Goal: Task Accomplishment & Management: Manage account settings

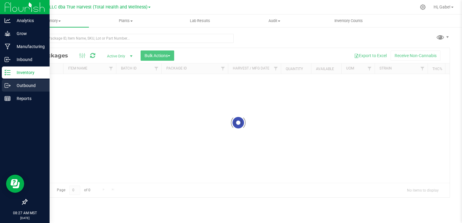
click at [13, 87] on p "Outbound" at bounding box center [29, 85] width 36 height 7
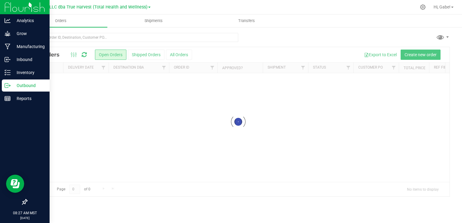
click at [35, 90] on div "Outbound" at bounding box center [26, 86] width 48 height 12
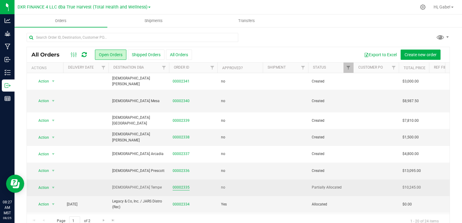
click at [186, 185] on link "00002335" at bounding box center [181, 188] width 17 height 6
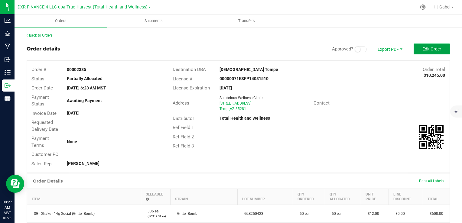
click at [429, 47] on span "Edit Order" at bounding box center [432, 49] width 19 height 5
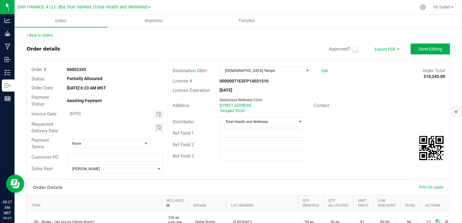
click at [353, 51] on span at bounding box center [358, 49] width 12 height 6
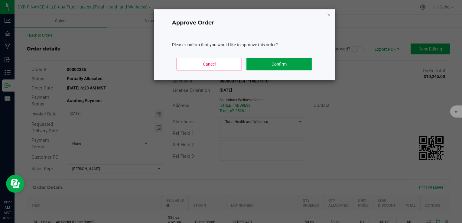
click at [286, 66] on button "Confirm" at bounding box center [279, 64] width 65 height 13
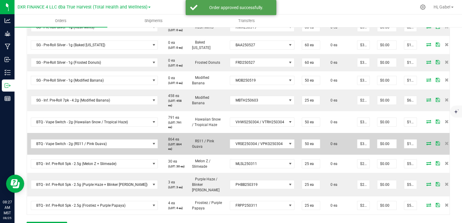
scroll to position [303, 0]
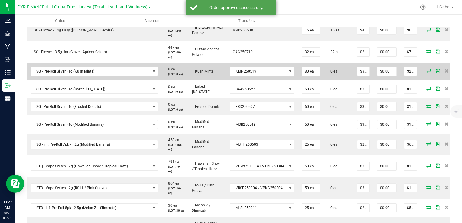
click at [427, 73] on icon at bounding box center [429, 71] width 5 height 4
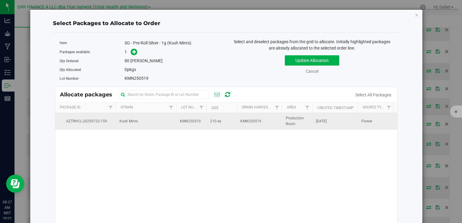
click at [208, 125] on td "210 ea" at bounding box center [222, 121] width 30 height 16
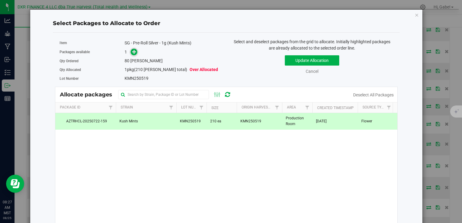
click at [133, 50] on icon at bounding box center [134, 51] width 4 height 4
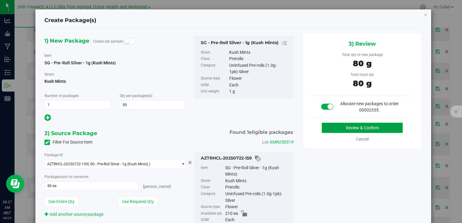
click at [331, 127] on button "Review & Confirm" at bounding box center [362, 128] width 81 height 10
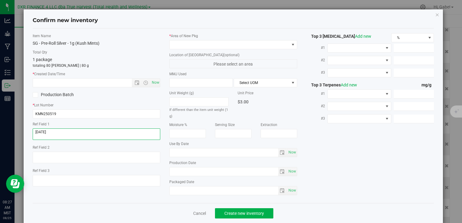
click at [74, 132] on textarea at bounding box center [97, 134] width 128 height 11
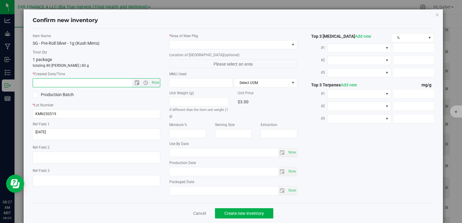
click at [80, 79] on input "text" at bounding box center [87, 83] width 109 height 8
paste input "[DATE]"
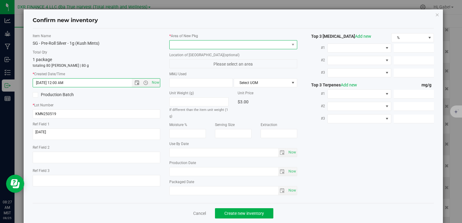
click at [172, 41] on span at bounding box center [229, 45] width 119 height 8
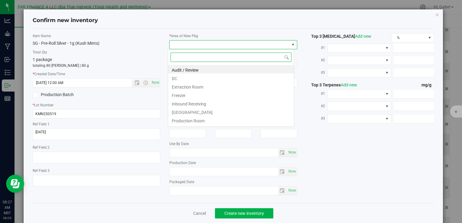
type input "[DATE] 8:27 AM"
click at [177, 78] on li "DC" at bounding box center [231, 78] width 126 height 8
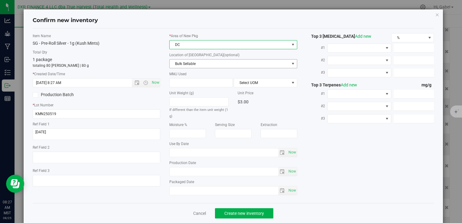
click at [180, 67] on span "Bulk Sellable" at bounding box center [229, 64] width 119 height 8
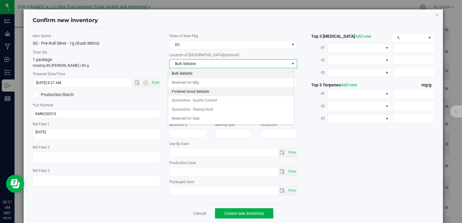
click at [185, 90] on li "Finished Good Sellable" at bounding box center [231, 91] width 126 height 9
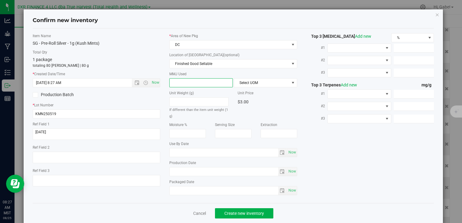
click at [185, 80] on span at bounding box center [201, 82] width 64 height 9
type input "1"
type input "1.0000"
click at [277, 85] on span "Select UOM" at bounding box center [261, 83] width 55 height 8
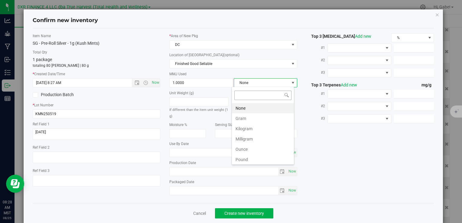
scroll to position [9, 63]
click at [253, 119] on li "Gram" at bounding box center [263, 118] width 62 height 10
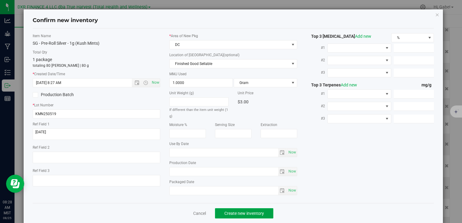
click at [251, 215] on button "Create new inventory" at bounding box center [244, 213] width 58 height 10
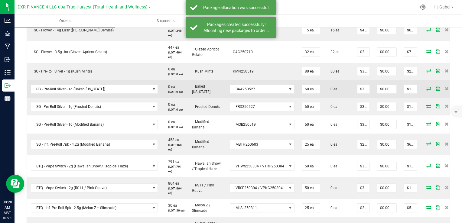
click at [427, 90] on icon at bounding box center [429, 89] width 5 height 4
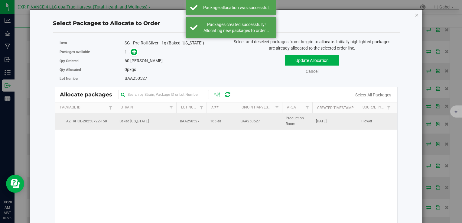
drag, startPoint x: 196, startPoint y: 122, endPoint x: 192, endPoint y: 116, distance: 7.5
click at [196, 123] on span "BAA250527" at bounding box center [190, 122] width 20 height 6
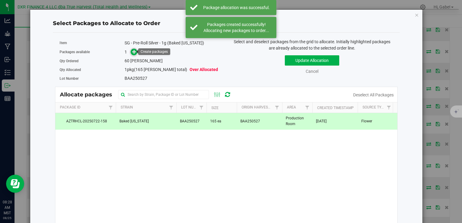
click at [133, 54] on icon at bounding box center [134, 51] width 4 height 4
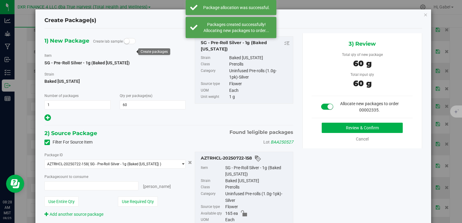
type input "60 ea"
click at [342, 130] on button "Review & Confirm" at bounding box center [362, 128] width 81 height 10
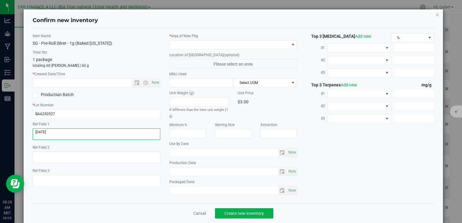
click at [81, 129] on textarea at bounding box center [97, 134] width 128 height 11
click at [81, 130] on textarea at bounding box center [97, 134] width 128 height 11
click at [81, 131] on textarea at bounding box center [97, 134] width 128 height 11
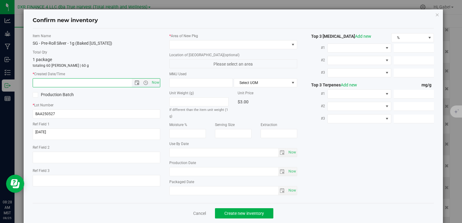
click at [79, 82] on input "text" at bounding box center [87, 83] width 109 height 8
paste input "[DATE]"
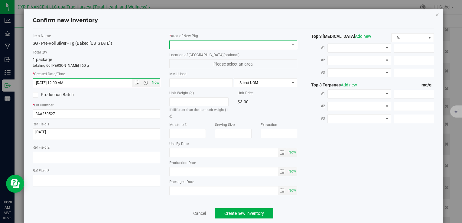
click at [195, 44] on span at bounding box center [229, 45] width 119 height 8
type input "[DATE] 8:28 AM"
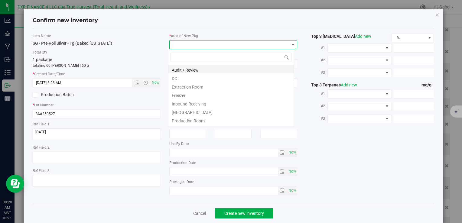
scroll to position [9, 126]
drag, startPoint x: 182, startPoint y: 78, endPoint x: 183, endPoint y: 74, distance: 4.0
click at [182, 79] on li "DC" at bounding box center [231, 78] width 126 height 8
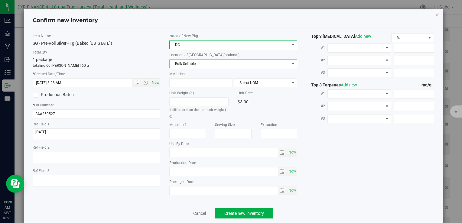
click at [185, 63] on span "Bulk Sellable" at bounding box center [229, 64] width 119 height 8
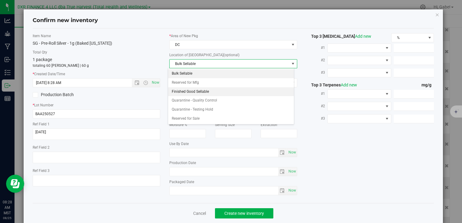
click at [180, 90] on li "Finished Good Sellable" at bounding box center [231, 91] width 126 height 9
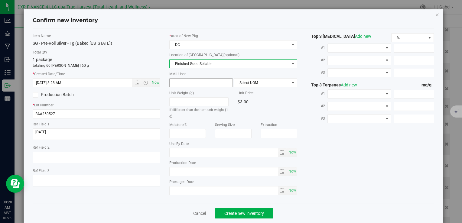
click at [179, 84] on span at bounding box center [201, 82] width 64 height 9
type input "1"
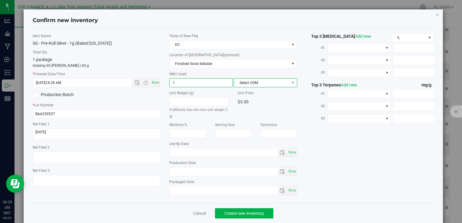
type input "1.0000"
click at [264, 80] on span "Select UOM" at bounding box center [261, 83] width 55 height 8
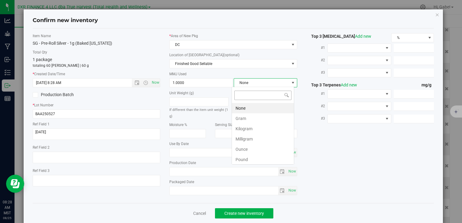
scroll to position [9, 63]
click at [241, 115] on li "Gram" at bounding box center [263, 118] width 62 height 10
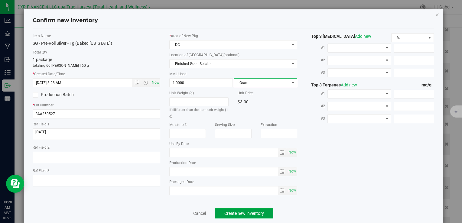
click at [262, 209] on button "Create new inventory" at bounding box center [244, 213] width 58 height 10
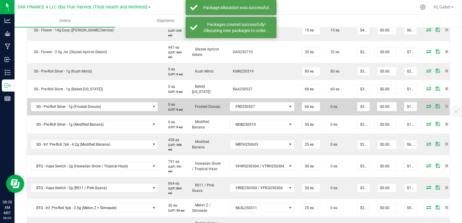
click at [427, 108] on icon at bounding box center [429, 106] width 5 height 4
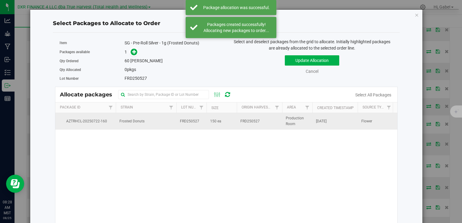
click at [160, 119] on td "Frosted Donuts" at bounding box center [146, 121] width 61 height 16
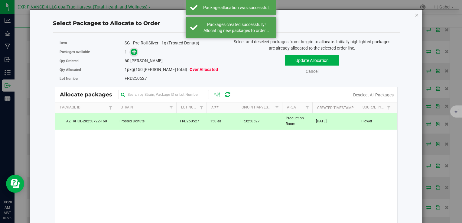
click at [135, 52] on icon at bounding box center [134, 51] width 5 height 5
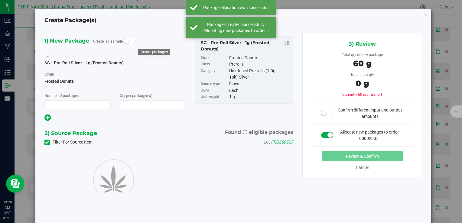
type input "1"
type input "60"
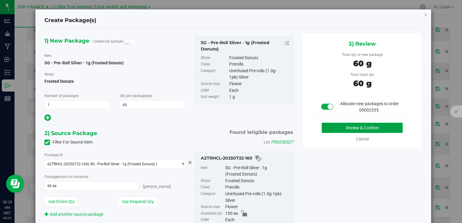
click at [347, 130] on button "Review & Confirm" at bounding box center [362, 128] width 81 height 10
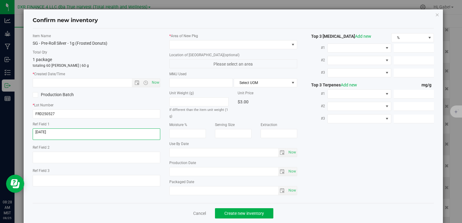
click at [64, 131] on textarea at bounding box center [97, 134] width 128 height 11
click at [64, 130] on textarea at bounding box center [97, 134] width 128 height 11
click at [83, 79] on input "text" at bounding box center [87, 83] width 109 height 8
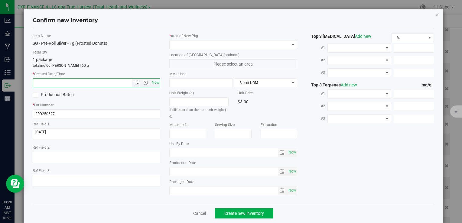
paste input "[DATE]"
click at [195, 48] on span at bounding box center [229, 45] width 119 height 8
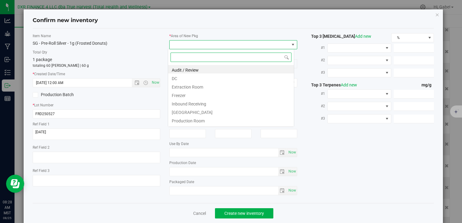
type input "[DATE] 8:28 AM"
click at [184, 75] on li "DC" at bounding box center [231, 78] width 126 height 8
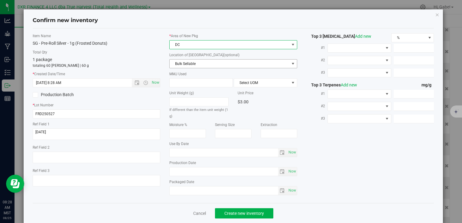
click at [179, 62] on span "Bulk Sellable" at bounding box center [229, 64] width 119 height 8
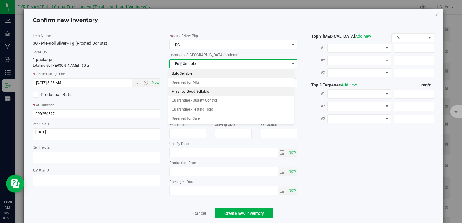
drag, startPoint x: 179, startPoint y: 63, endPoint x: 181, endPoint y: 90, distance: 27.6
click at [181, 90] on li "Finished Good Sellable" at bounding box center [231, 91] width 126 height 9
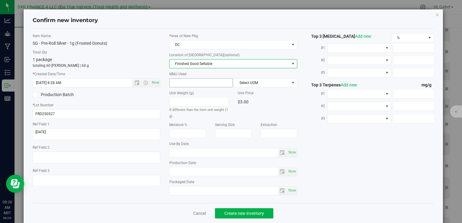
click at [179, 82] on span at bounding box center [201, 82] width 64 height 9
type input "1"
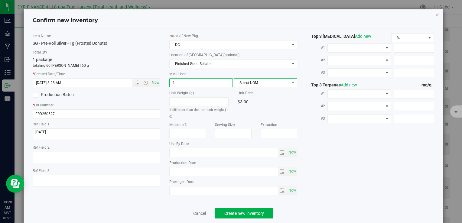
type input "1.0000"
click at [259, 80] on span "Select UOM" at bounding box center [261, 83] width 55 height 8
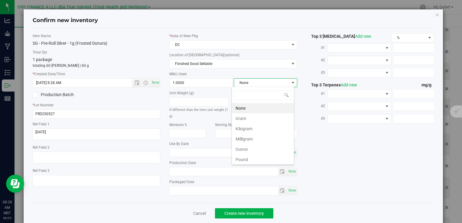
scroll to position [9, 63]
click at [246, 117] on li "Gram" at bounding box center [263, 118] width 62 height 10
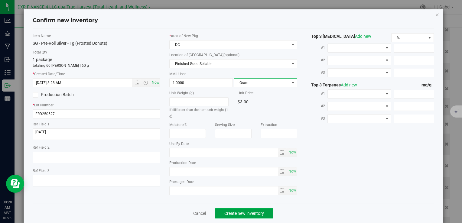
click at [253, 213] on span "Create new inventory" at bounding box center [244, 213] width 40 height 5
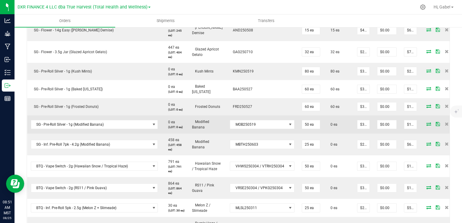
click at [427, 126] on icon at bounding box center [429, 124] width 5 height 4
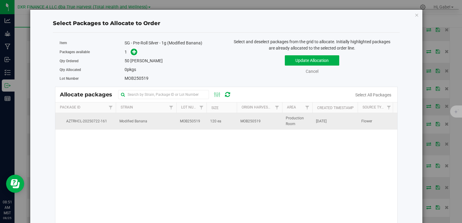
click at [197, 124] on td "MOB250519" at bounding box center [191, 121] width 30 height 16
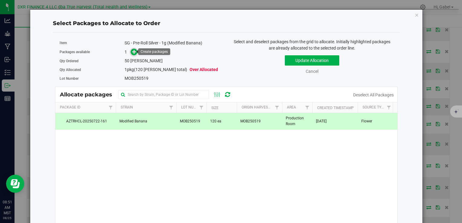
click at [131, 51] on span at bounding box center [134, 52] width 7 height 7
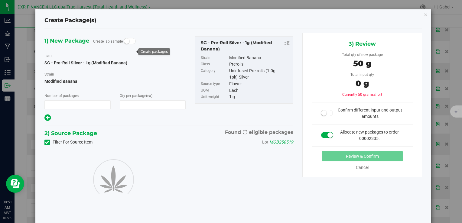
type input "1"
type input "50"
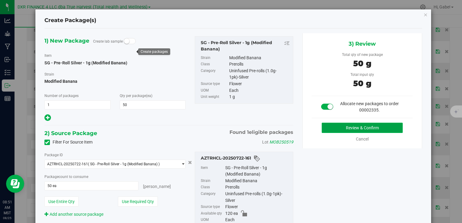
click at [334, 126] on button "Review & Confirm" at bounding box center [362, 128] width 81 height 10
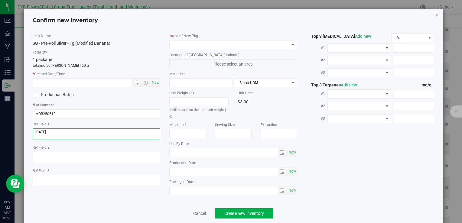
click at [57, 133] on textarea at bounding box center [97, 134] width 128 height 11
click at [67, 82] on input "text" at bounding box center [87, 83] width 109 height 8
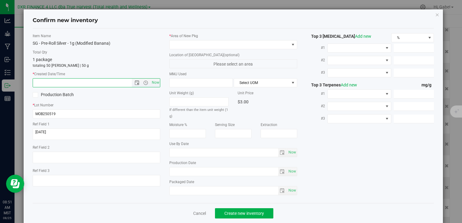
paste input "[DATE]"
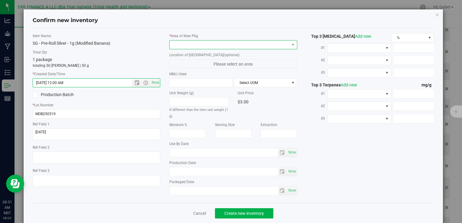
click at [180, 47] on span at bounding box center [229, 45] width 119 height 8
type input "[DATE] 8:51 AM"
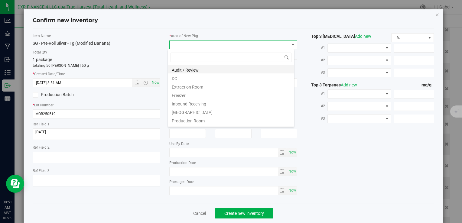
scroll to position [9, 126]
click at [188, 77] on li "DC" at bounding box center [231, 78] width 126 height 8
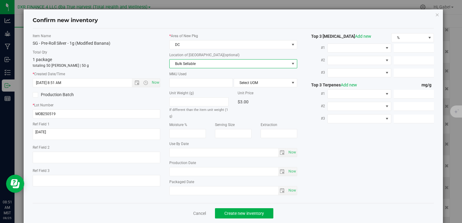
click at [190, 64] on span "Bulk Sellable" at bounding box center [229, 64] width 119 height 8
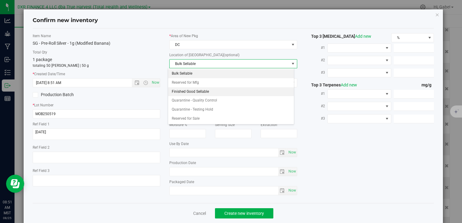
click at [193, 91] on li "Finished Good Sellable" at bounding box center [231, 91] width 126 height 9
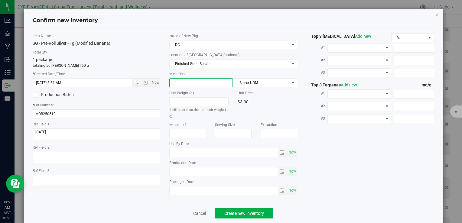
click at [175, 81] on span at bounding box center [201, 82] width 64 height 9
type input "1"
type input "1.0000"
click at [268, 79] on span "Select UOM" at bounding box center [261, 83] width 55 height 8
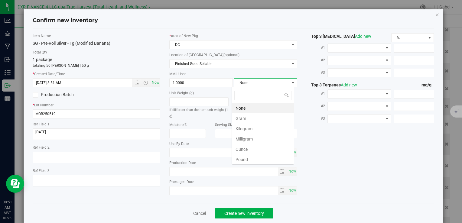
scroll to position [9, 63]
click at [249, 118] on li "Gram" at bounding box center [263, 118] width 62 height 10
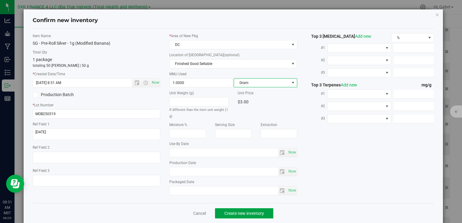
click at [254, 214] on span "Create new inventory" at bounding box center [244, 213] width 40 height 5
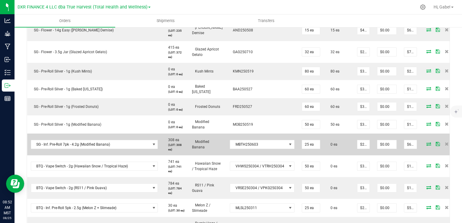
click at [427, 146] on icon at bounding box center [429, 144] width 5 height 4
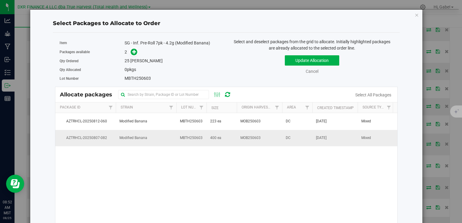
click at [227, 141] on td "400 ea" at bounding box center [222, 138] width 30 height 16
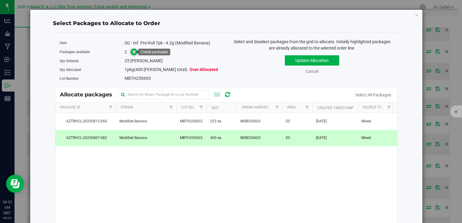
click at [133, 52] on icon at bounding box center [134, 52] width 4 height 4
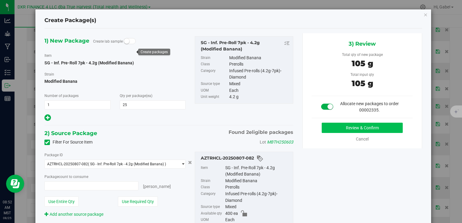
type input "25 ea"
click at [328, 126] on button "Review & Confirm" at bounding box center [362, 128] width 81 height 10
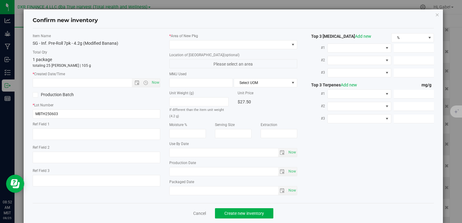
type textarea "[DATE]"
click at [91, 134] on textarea at bounding box center [97, 134] width 128 height 11
click at [91, 133] on textarea at bounding box center [97, 134] width 128 height 11
click at [97, 83] on input "text" at bounding box center [87, 83] width 109 height 8
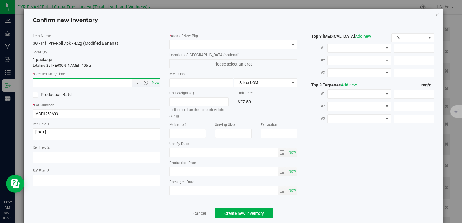
paste input "[DATE]"
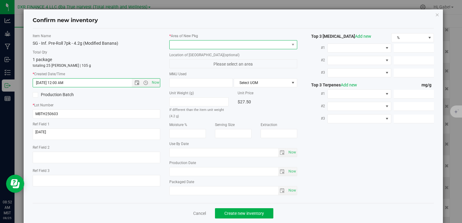
click at [192, 43] on span at bounding box center [229, 45] width 119 height 8
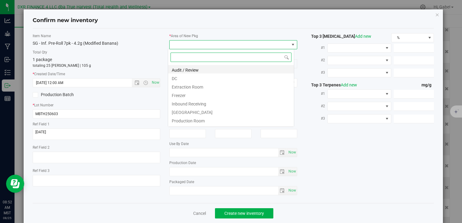
type input "[DATE] 8:52 AM"
click at [198, 81] on li "DC" at bounding box center [231, 78] width 126 height 8
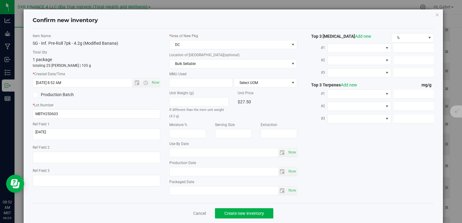
click at [193, 69] on div "* Area of [GEOGRAPHIC_DATA] DC Location of [GEOGRAPHIC_DATA] (optional) Bulk Se…" at bounding box center [233, 115] width 137 height 165
click at [192, 66] on span "Bulk Sellable" at bounding box center [229, 64] width 119 height 8
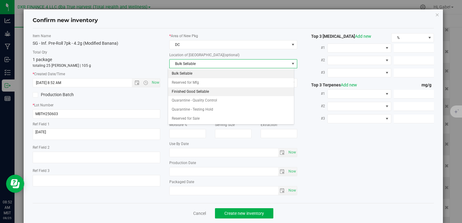
click at [199, 92] on li "Finished Good Sellable" at bounding box center [231, 91] width 126 height 9
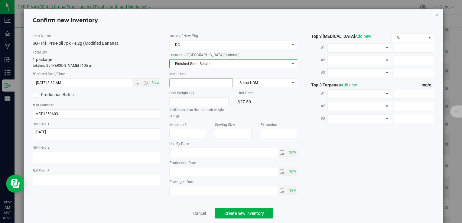
click at [195, 84] on span at bounding box center [201, 82] width 64 height 9
type input "4.2"
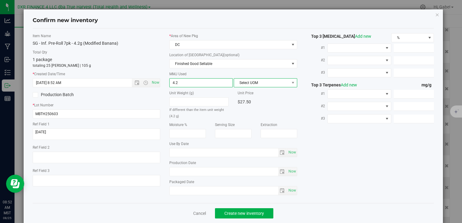
type input "4.2000"
click at [284, 82] on span "Select UOM" at bounding box center [261, 83] width 55 height 8
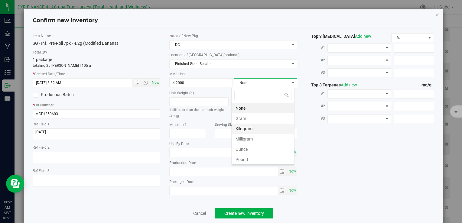
scroll to position [9, 63]
click at [269, 117] on li "Gram" at bounding box center [263, 118] width 62 height 10
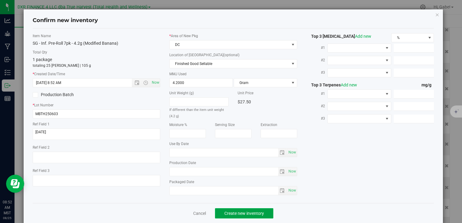
click at [232, 211] on span "Create new inventory" at bounding box center [244, 213] width 40 height 5
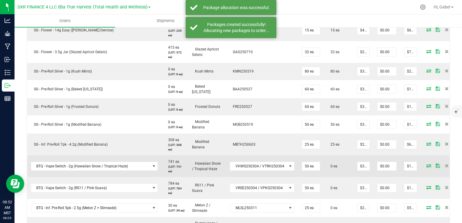
click at [427, 165] on icon at bounding box center [429, 166] width 5 height 4
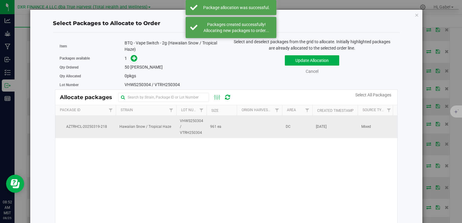
click at [163, 129] on td "Hawaiian Snow / Tropical Haze" at bounding box center [146, 127] width 61 height 22
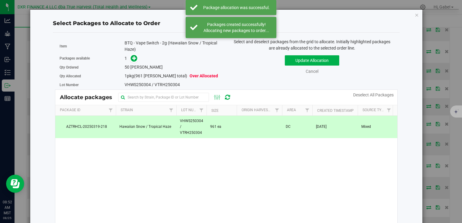
click at [136, 59] on link at bounding box center [133, 58] width 7 height 5
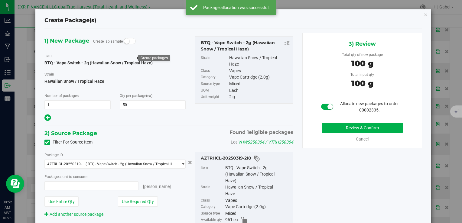
type input "50 ea"
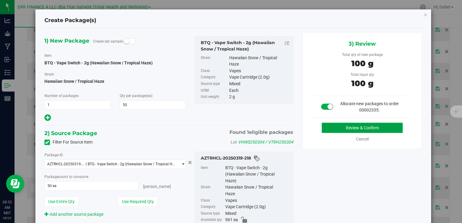
click at [332, 126] on button "Review & Confirm" at bounding box center [362, 128] width 81 height 10
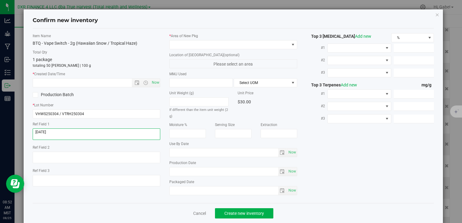
click at [61, 133] on textarea at bounding box center [97, 134] width 128 height 11
click at [70, 82] on input "text" at bounding box center [87, 83] width 109 height 8
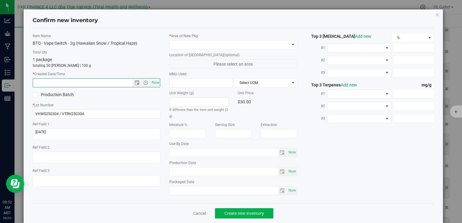
paste input "[DATE]"
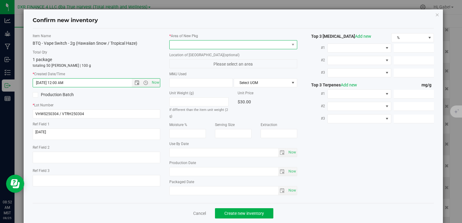
click at [181, 46] on span at bounding box center [229, 45] width 119 height 8
type input "[DATE] 8:52 AM"
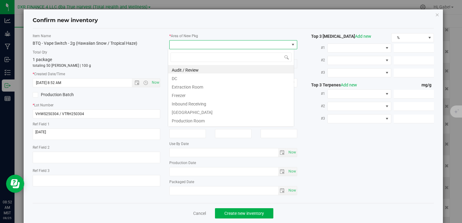
scroll to position [9, 126]
click at [186, 80] on li "DC" at bounding box center [231, 78] width 126 height 8
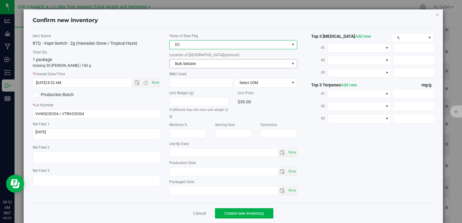
click at [182, 65] on span "Bulk Sellable" at bounding box center [229, 64] width 119 height 8
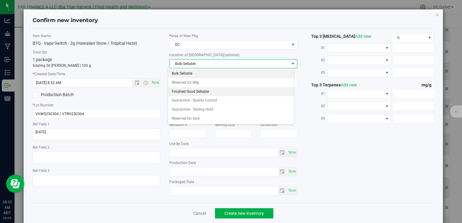
click at [183, 92] on li "Finished Good Sellable" at bounding box center [231, 91] width 126 height 9
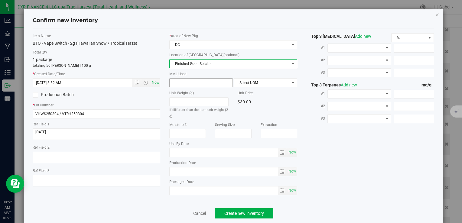
click at [182, 82] on span at bounding box center [201, 82] width 64 height 9
type input "2"
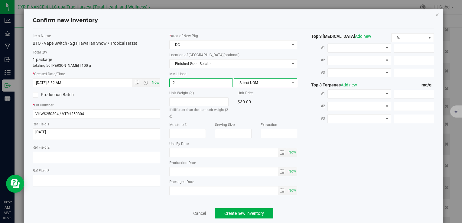
type input "2.0000"
click at [266, 83] on span "Select UOM" at bounding box center [261, 83] width 55 height 8
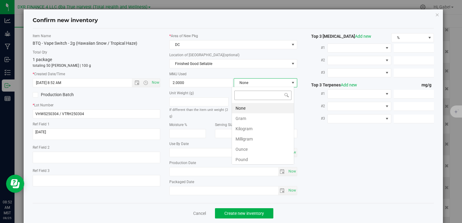
scroll to position [9, 63]
click at [269, 119] on li "Gram" at bounding box center [263, 118] width 62 height 10
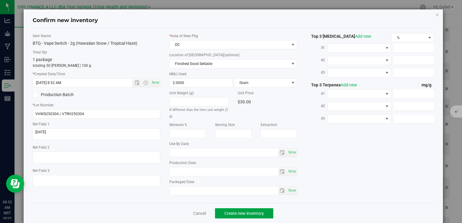
click at [249, 212] on span "Create new inventory" at bounding box center [244, 213] width 40 height 5
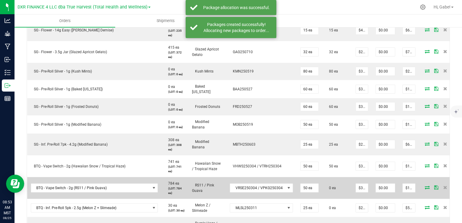
click at [425, 186] on icon at bounding box center [427, 188] width 5 height 4
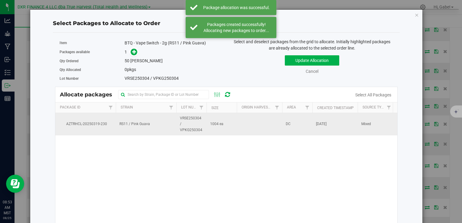
click at [166, 130] on td "RS11 / Pink Guava" at bounding box center [146, 124] width 61 height 22
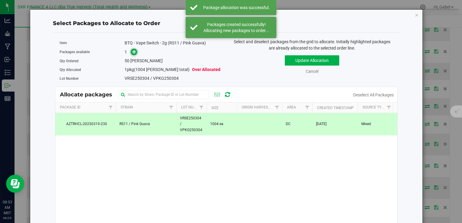
click at [132, 53] on icon at bounding box center [134, 52] width 4 height 4
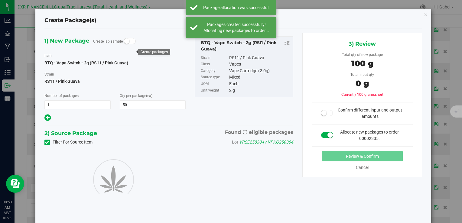
type input "50"
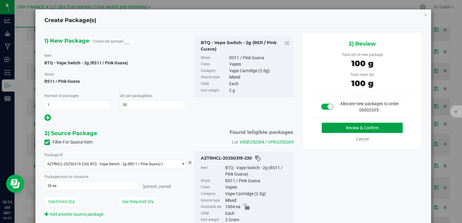
click at [368, 128] on button "Review & Confirm" at bounding box center [362, 128] width 81 height 10
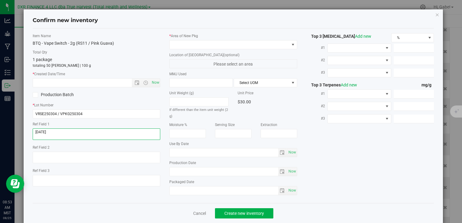
click at [82, 131] on textarea at bounding box center [97, 134] width 128 height 11
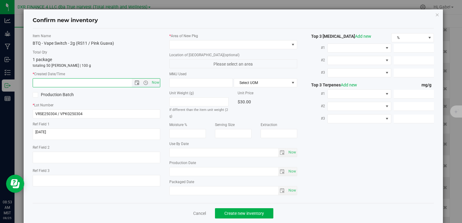
click at [99, 81] on input "text" at bounding box center [87, 83] width 109 height 8
paste input "[DATE]"
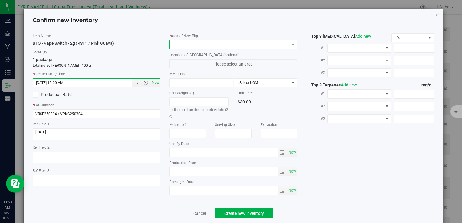
click at [193, 44] on span at bounding box center [229, 45] width 119 height 8
type input "[DATE] 8:53 AM"
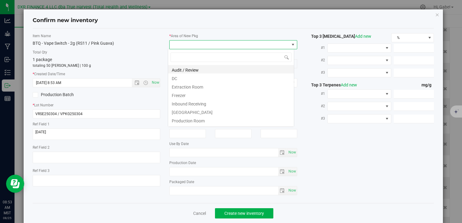
scroll to position [9, 126]
click at [186, 79] on li "DC" at bounding box center [231, 78] width 126 height 8
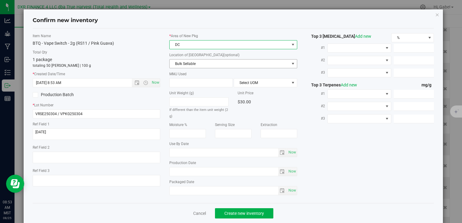
click at [190, 61] on span "Bulk Sellable" at bounding box center [229, 64] width 119 height 8
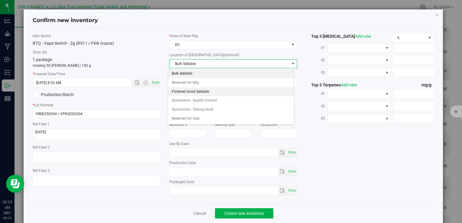
click at [190, 91] on li "Finished Good Sellable" at bounding box center [231, 91] width 126 height 9
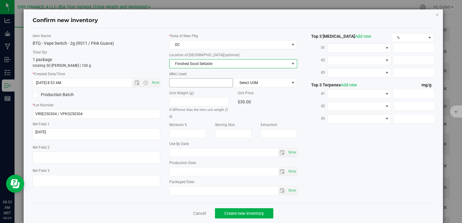
click at [197, 79] on span at bounding box center [201, 82] width 64 height 9
type input "2"
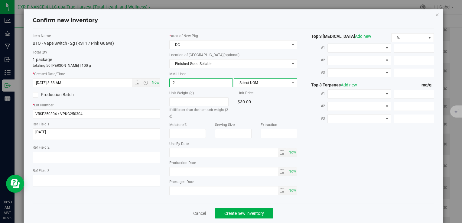
type input "2.0000"
click at [263, 82] on span "Select UOM" at bounding box center [261, 83] width 55 height 8
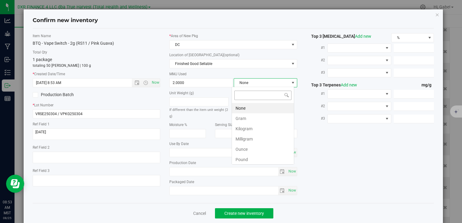
scroll to position [9, 63]
click at [248, 116] on li "Gram" at bounding box center [263, 118] width 62 height 10
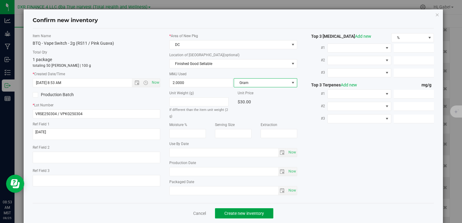
click at [254, 211] on span "Create new inventory" at bounding box center [244, 213] width 40 height 5
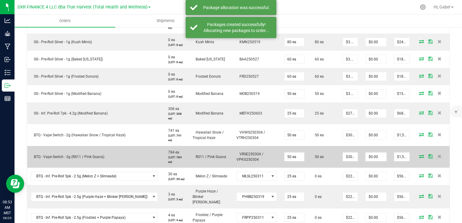
scroll to position [363, 0]
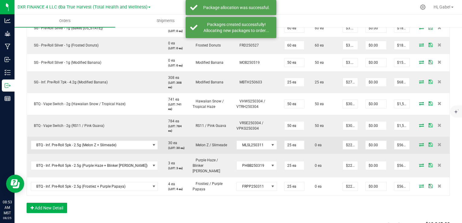
click at [419, 145] on icon at bounding box center [421, 145] width 5 height 4
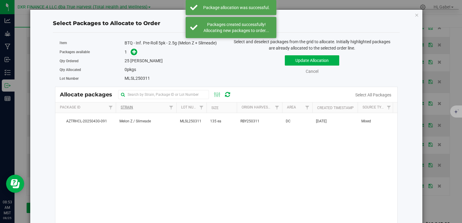
drag, startPoint x: 121, startPoint y: 122, endPoint x: 128, endPoint y: 105, distance: 18.2
click at [121, 122] on span "Melon Z / Slimeade" at bounding box center [134, 122] width 31 height 6
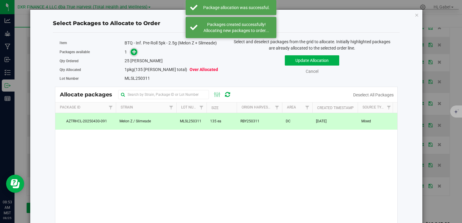
click at [134, 55] on span at bounding box center [134, 52] width 7 height 7
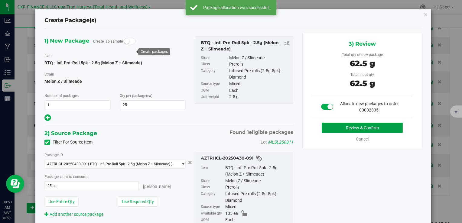
click at [352, 123] on button "Review & Confirm" at bounding box center [362, 128] width 81 height 10
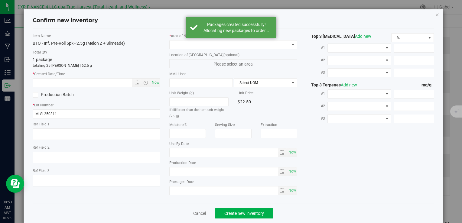
type textarea "[DATE]"
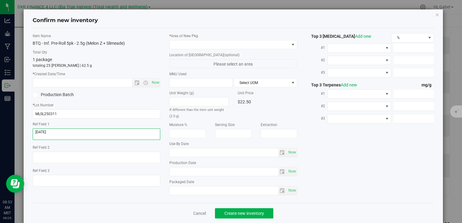
click at [69, 131] on textarea at bounding box center [97, 134] width 128 height 11
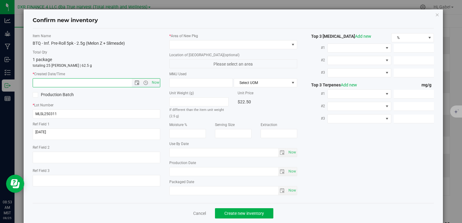
click at [84, 82] on input "text" at bounding box center [87, 83] width 109 height 8
paste input "[DATE]"
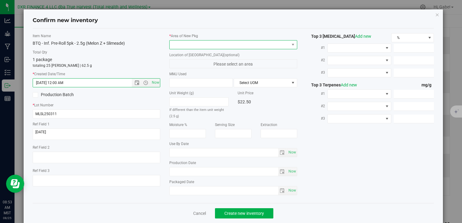
click at [183, 47] on span at bounding box center [229, 45] width 119 height 8
type input "[DATE] 8:53 AM"
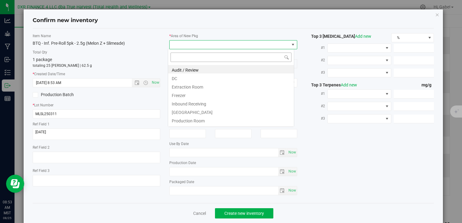
scroll to position [9, 126]
click at [181, 77] on li "DC" at bounding box center [231, 78] width 126 height 8
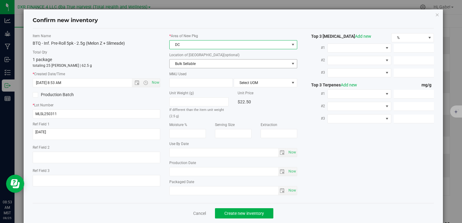
click at [184, 65] on span "Bulk Sellable" at bounding box center [229, 64] width 119 height 8
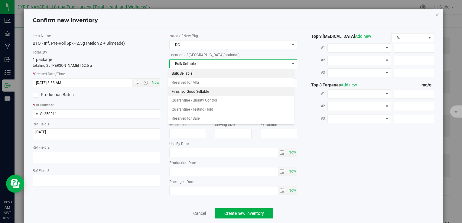
click at [188, 89] on li "Finished Good Sellable" at bounding box center [231, 91] width 126 height 9
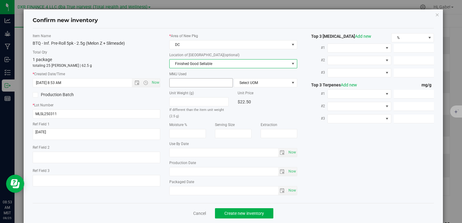
click at [185, 82] on span at bounding box center [201, 82] width 64 height 9
click at [185, 82] on input "text" at bounding box center [201, 83] width 63 height 8
type input "2.5"
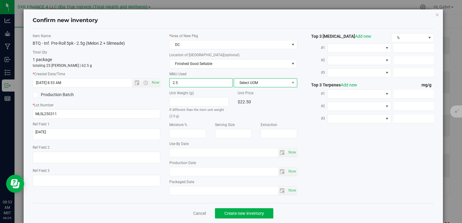
type input "2.5000"
click at [244, 79] on span "Select UOM" at bounding box center [261, 83] width 55 height 8
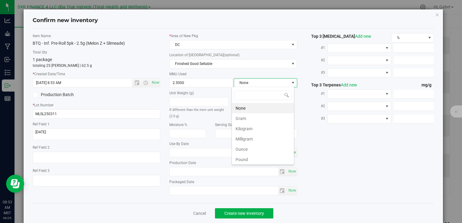
scroll to position [9, 63]
click at [246, 116] on li "Gram" at bounding box center [263, 118] width 62 height 10
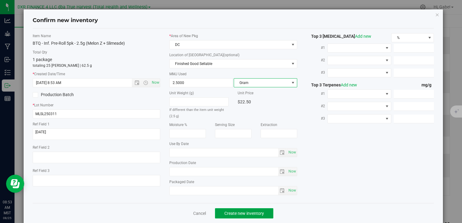
click at [253, 214] on span "Create new inventory" at bounding box center [244, 213] width 40 height 5
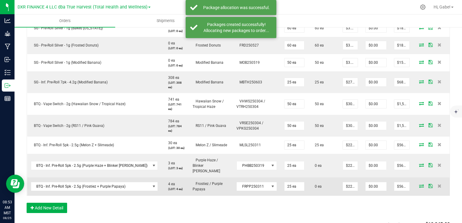
click at [417, 184] on span at bounding box center [421, 186] width 9 height 4
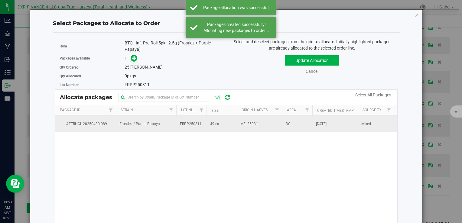
drag, startPoint x: 248, startPoint y: 129, endPoint x: 243, endPoint y: 125, distance: 6.5
click at [248, 129] on td "MEL250311" at bounding box center [259, 124] width 45 height 16
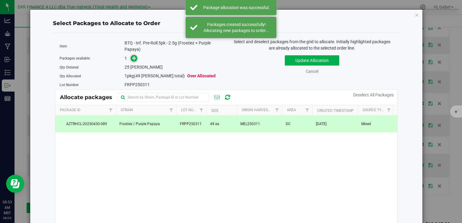
click at [132, 56] on icon at bounding box center [134, 58] width 4 height 4
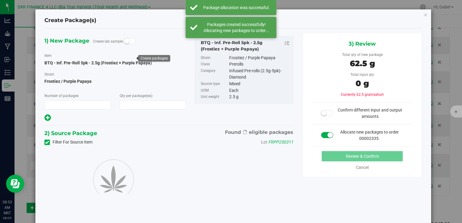
type input "1"
type input "25"
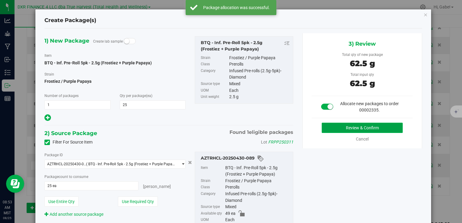
click at [341, 130] on button "Review & Confirm" at bounding box center [362, 128] width 81 height 10
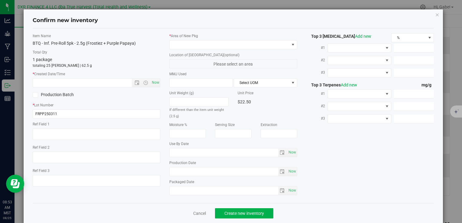
type textarea "[DATE]"
click at [74, 131] on textarea at bounding box center [97, 134] width 128 height 11
click at [74, 130] on textarea at bounding box center [97, 134] width 128 height 11
click at [74, 129] on textarea at bounding box center [97, 134] width 128 height 11
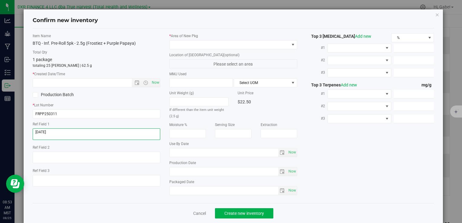
click at [74, 129] on textarea at bounding box center [97, 134] width 128 height 11
click at [71, 83] on input "text" at bounding box center [87, 83] width 109 height 8
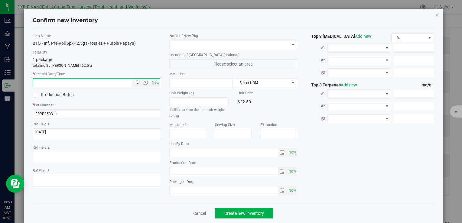
paste input "[DATE]"
click at [197, 39] on div "* Area of [GEOGRAPHIC_DATA]" at bounding box center [233, 41] width 128 height 16
type input "[DATE] 8:53 AM"
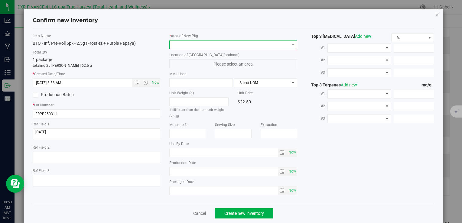
click at [196, 48] on span at bounding box center [229, 45] width 119 height 8
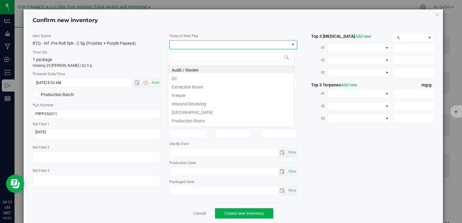
scroll to position [9, 126]
click at [188, 81] on li "DC" at bounding box center [231, 78] width 126 height 8
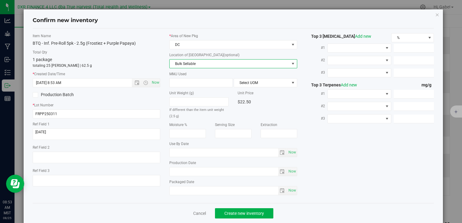
click at [191, 64] on span "Bulk Sellable" at bounding box center [229, 64] width 119 height 8
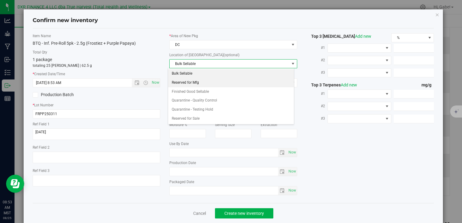
click at [188, 85] on li "Reserved for Mfg" at bounding box center [231, 82] width 126 height 9
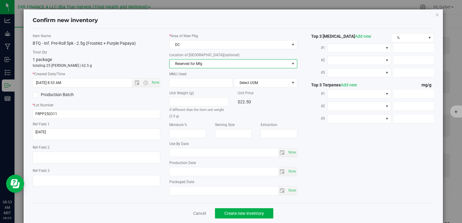
click at [190, 65] on span "Reserved for Mfg" at bounding box center [229, 64] width 119 height 8
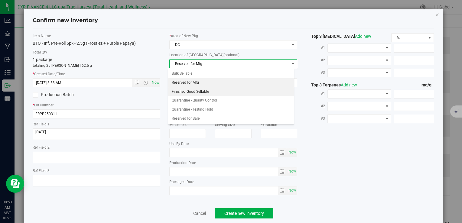
click at [188, 88] on li "Finished Good Sellable" at bounding box center [231, 91] width 126 height 9
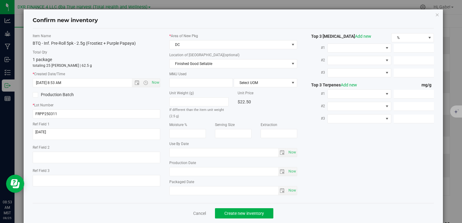
click at [190, 76] on label "MMJ Used" at bounding box center [233, 73] width 128 height 5
click at [189, 84] on span at bounding box center [201, 82] width 64 height 9
type input "2.5"
type input "2.5000"
click at [248, 81] on span "Select UOM" at bounding box center [261, 83] width 55 height 8
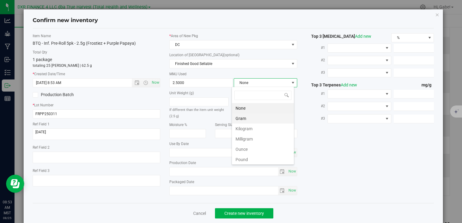
scroll to position [9, 63]
click at [247, 117] on li "Gram" at bounding box center [263, 118] width 62 height 10
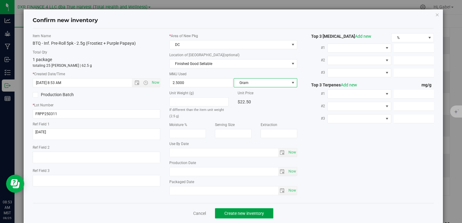
click at [257, 212] on span "Create new inventory" at bounding box center [244, 213] width 40 height 5
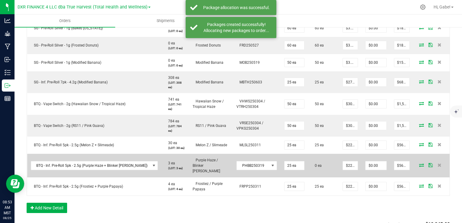
click at [420, 163] on span at bounding box center [421, 165] width 9 height 4
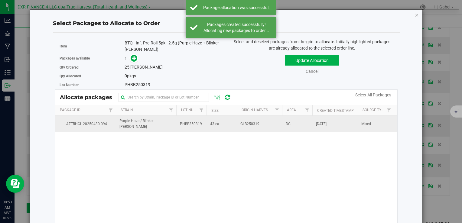
click at [140, 125] on span "Purple Haze / Blinker [PERSON_NAME]" at bounding box center [145, 123] width 53 height 11
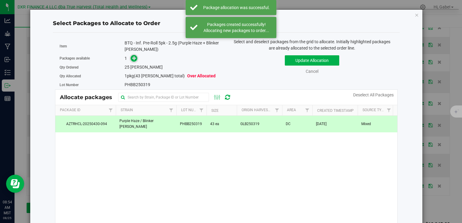
drag, startPoint x: 140, startPoint y: 125, endPoint x: 133, endPoint y: 56, distance: 69.6
click at [133, 56] on icon at bounding box center [134, 58] width 4 height 4
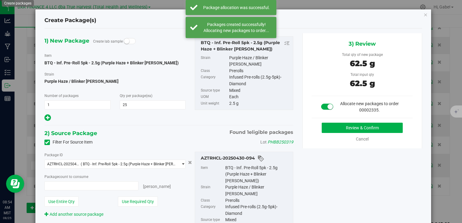
type input "25 ea"
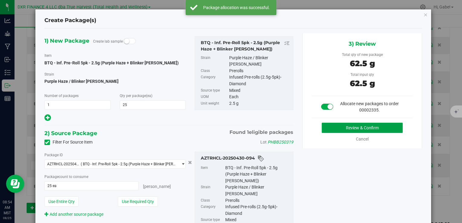
click at [331, 129] on button "Review & Confirm" at bounding box center [362, 128] width 81 height 10
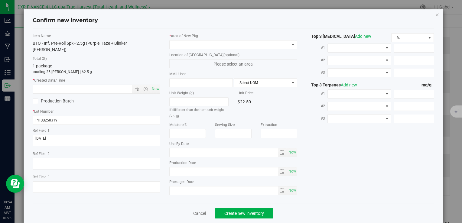
click at [80, 135] on textarea at bounding box center [97, 140] width 128 height 11
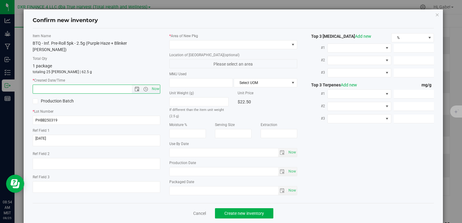
click at [100, 85] on input "text" at bounding box center [87, 89] width 109 height 8
paste input "[DATE]"
click at [189, 47] on span at bounding box center [229, 45] width 119 height 8
type input "[DATE] 8:54 AM"
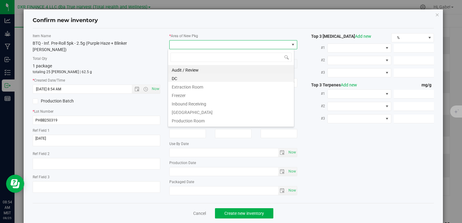
scroll to position [9, 126]
click at [190, 82] on li "Extraction Room" at bounding box center [231, 86] width 126 height 8
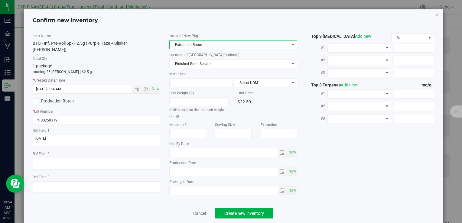
click at [189, 47] on span "Extraction Room" at bounding box center [229, 45] width 119 height 8
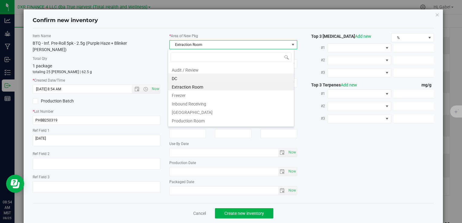
click at [187, 75] on li "DC" at bounding box center [231, 78] width 126 height 8
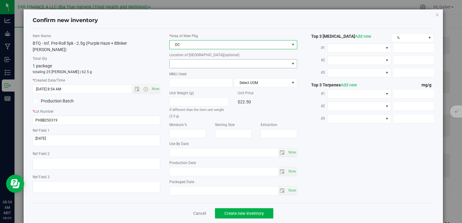
click at [186, 65] on span at bounding box center [229, 64] width 119 height 8
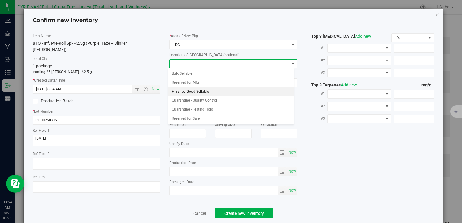
click at [185, 90] on li "Finished Good Sellable" at bounding box center [231, 91] width 126 height 9
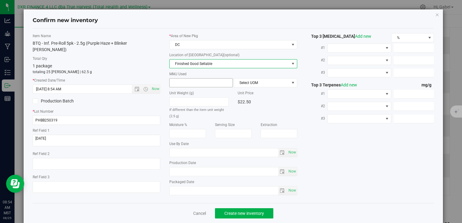
click at [185, 80] on span at bounding box center [201, 82] width 64 height 9
type input "2.5"
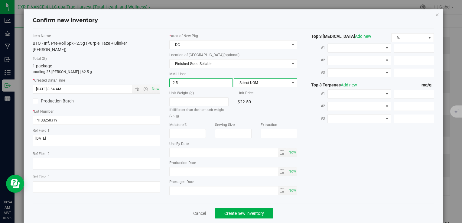
type input "2.5000"
click at [291, 82] on span at bounding box center [293, 82] width 5 height 5
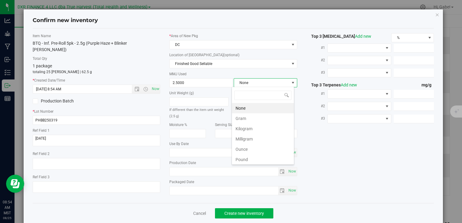
scroll to position [9, 63]
click at [263, 122] on li "Gram" at bounding box center [263, 118] width 62 height 10
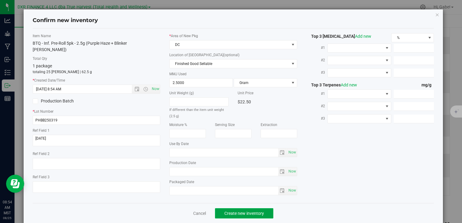
click at [246, 209] on button "Create new inventory" at bounding box center [244, 213] width 58 height 10
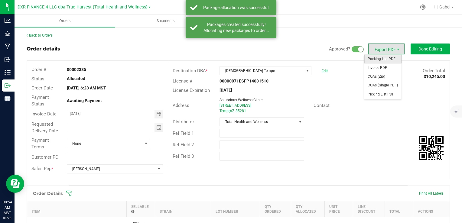
click at [377, 60] on span "Packing List PDF" at bounding box center [383, 59] width 38 height 9
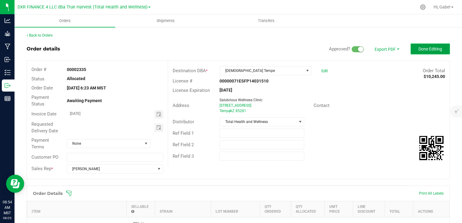
click at [412, 47] on button "Done Editing" at bounding box center [430, 49] width 39 height 11
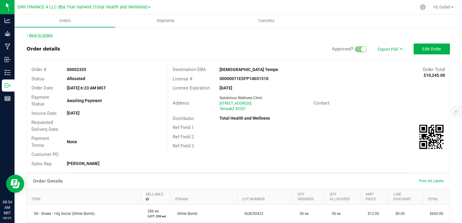
click at [37, 36] on link "Back to Orders" at bounding box center [40, 35] width 26 height 4
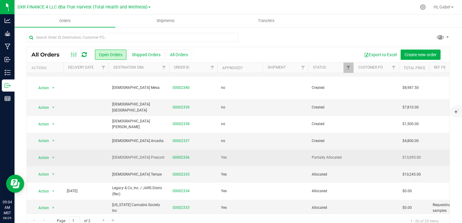
scroll to position [30, 0]
